Goal: Navigation & Orientation: Find specific page/section

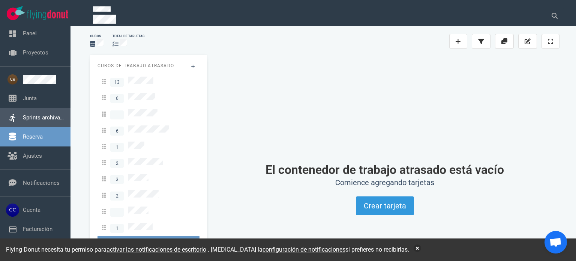
click at [36, 114] on link "Sprints archivados" at bounding box center [46, 117] width 47 height 7
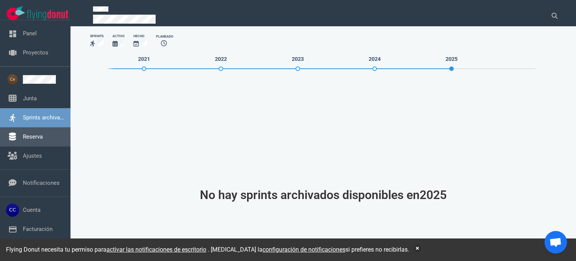
click at [36, 133] on link "Reserva" at bounding box center [33, 136] width 20 height 7
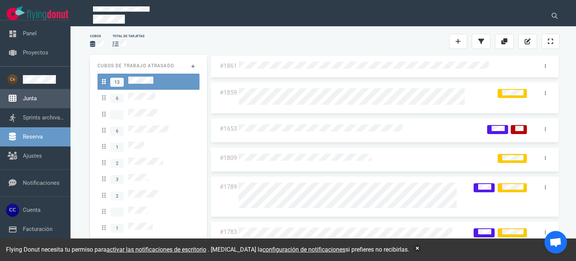
click at [34, 98] on link "Junta" at bounding box center [30, 98] width 14 height 7
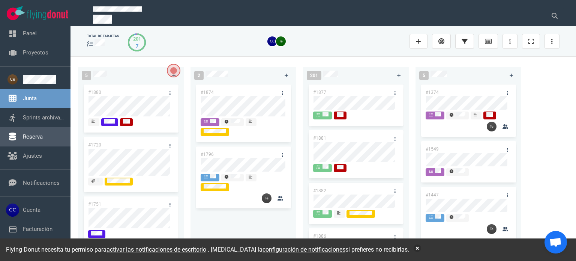
click at [39, 133] on link "Reserva" at bounding box center [33, 136] width 20 height 7
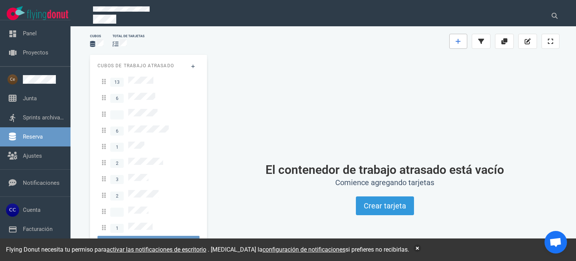
click at [460, 40] on icon at bounding box center [458, 41] width 5 height 6
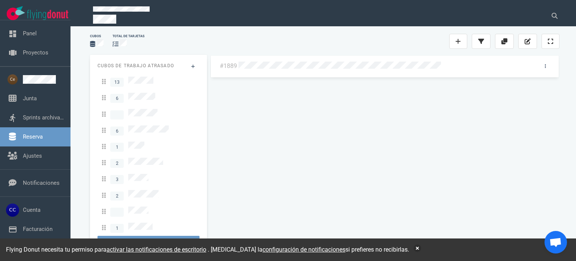
click at [389, 42] on div at bounding box center [374, 41] width 150 height 9
click at [546, 63] on link at bounding box center [545, 66] width 12 height 9
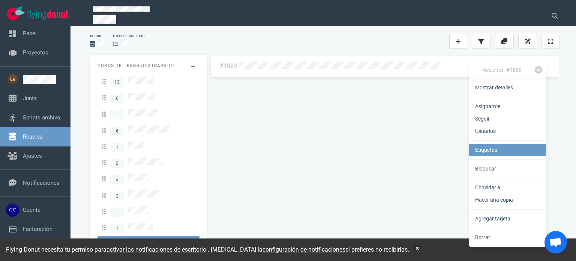
click at [504, 147] on link "Etiquetas" at bounding box center [507, 150] width 77 height 12
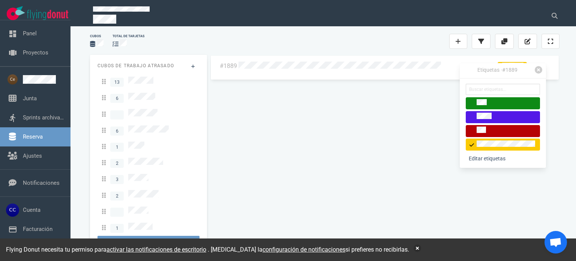
click at [401, 123] on div "#1889" at bounding box center [385, 150] width 350 height 191
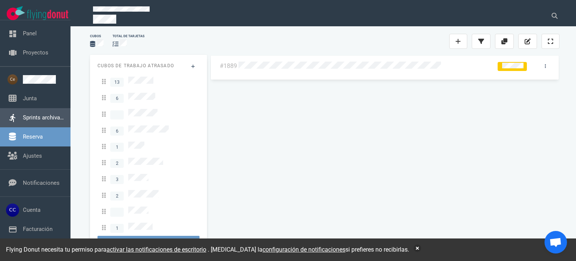
click at [42, 117] on link "Sprints archivados" at bounding box center [46, 117] width 47 height 7
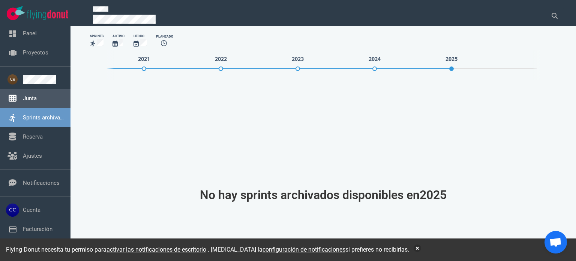
click at [37, 102] on link "Junta" at bounding box center [30, 98] width 14 height 7
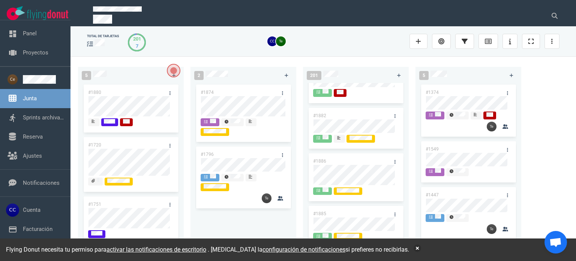
scroll to position [113, 0]
